Goal: Information Seeking & Learning: Learn about a topic

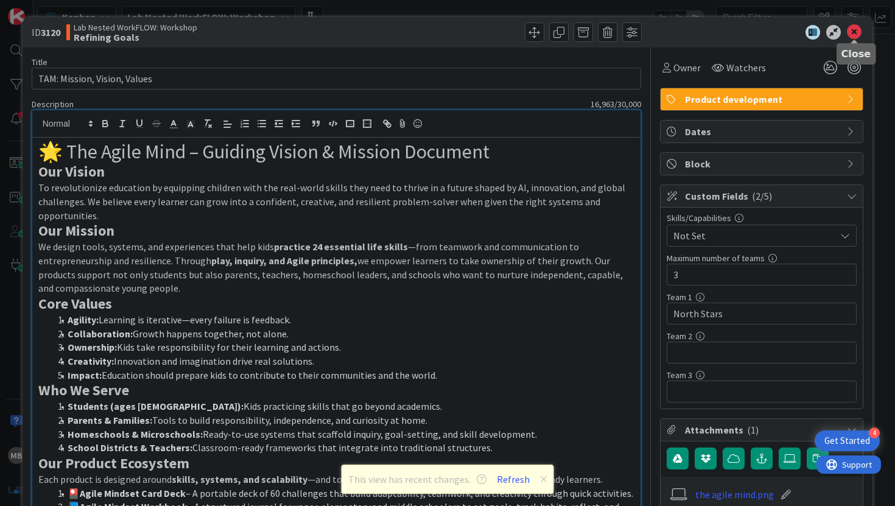
click at [858, 30] on icon at bounding box center [854, 32] width 15 height 15
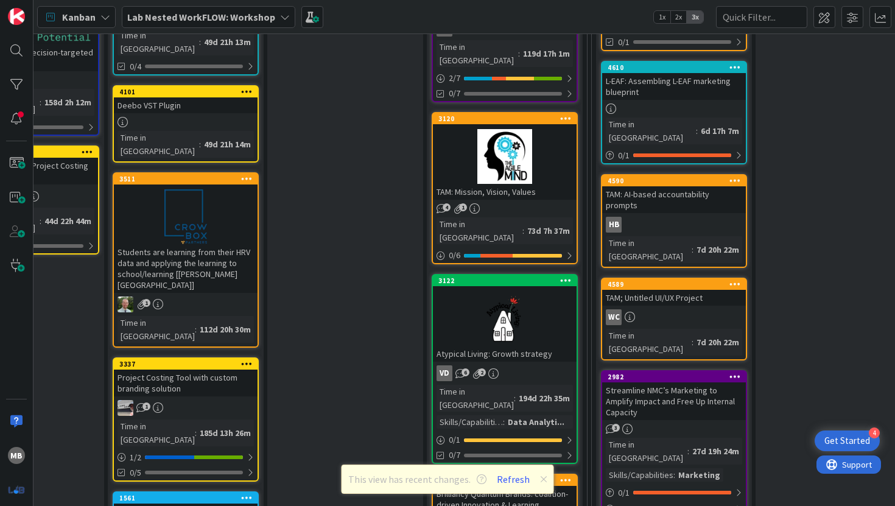
click at [534, 203] on div "4 1" at bounding box center [505, 208] width 144 height 10
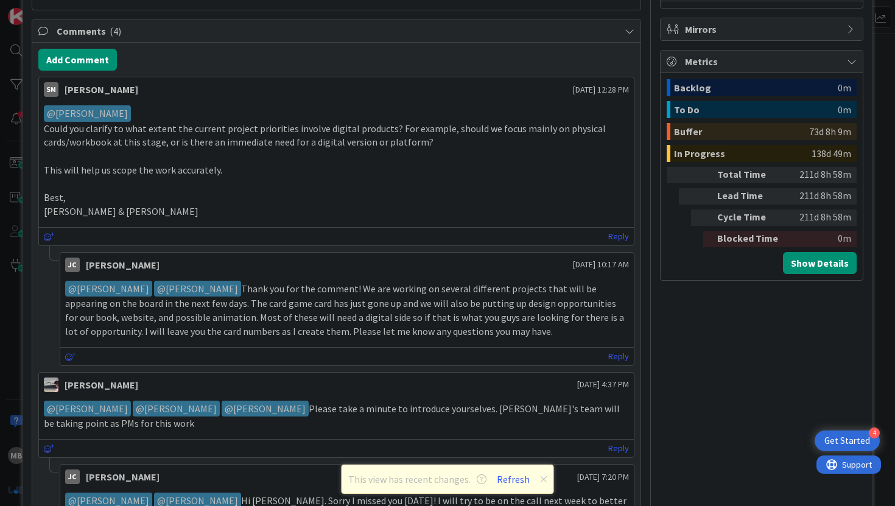
scroll to position [478, 0]
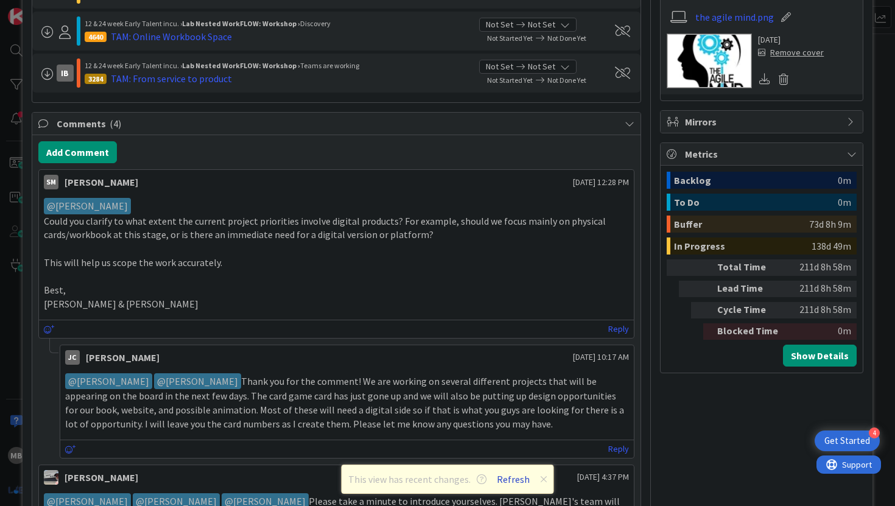
click at [517, 476] on button "Refresh" at bounding box center [513, 479] width 41 height 16
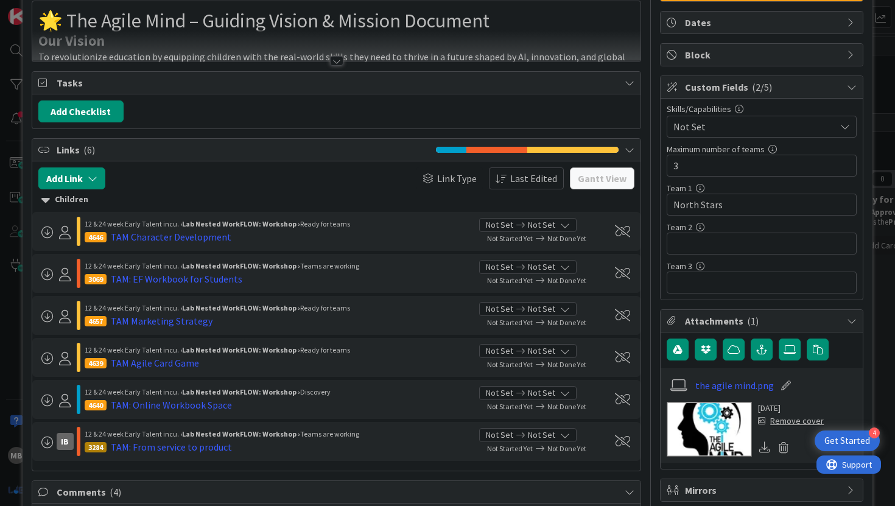
scroll to position [110, 0]
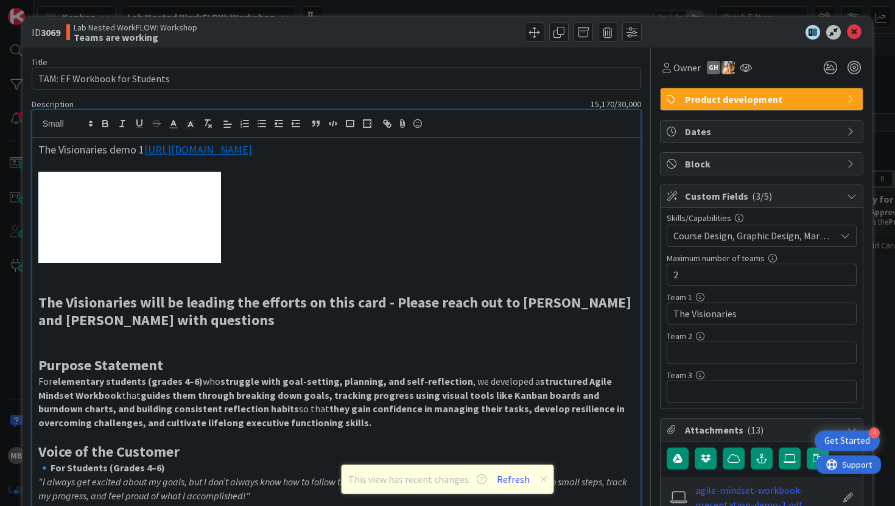
click at [241, 149] on link "[URL][DOMAIN_NAME]" at bounding box center [198, 150] width 108 height 14
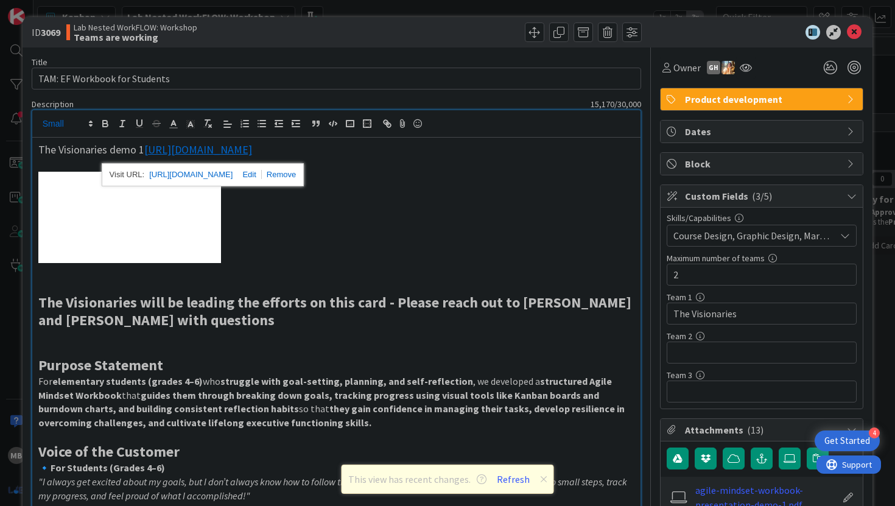
click at [223, 171] on link "[URL][DOMAIN_NAME]" at bounding box center [190, 175] width 83 height 16
